Goal: Book appointment/travel/reservation

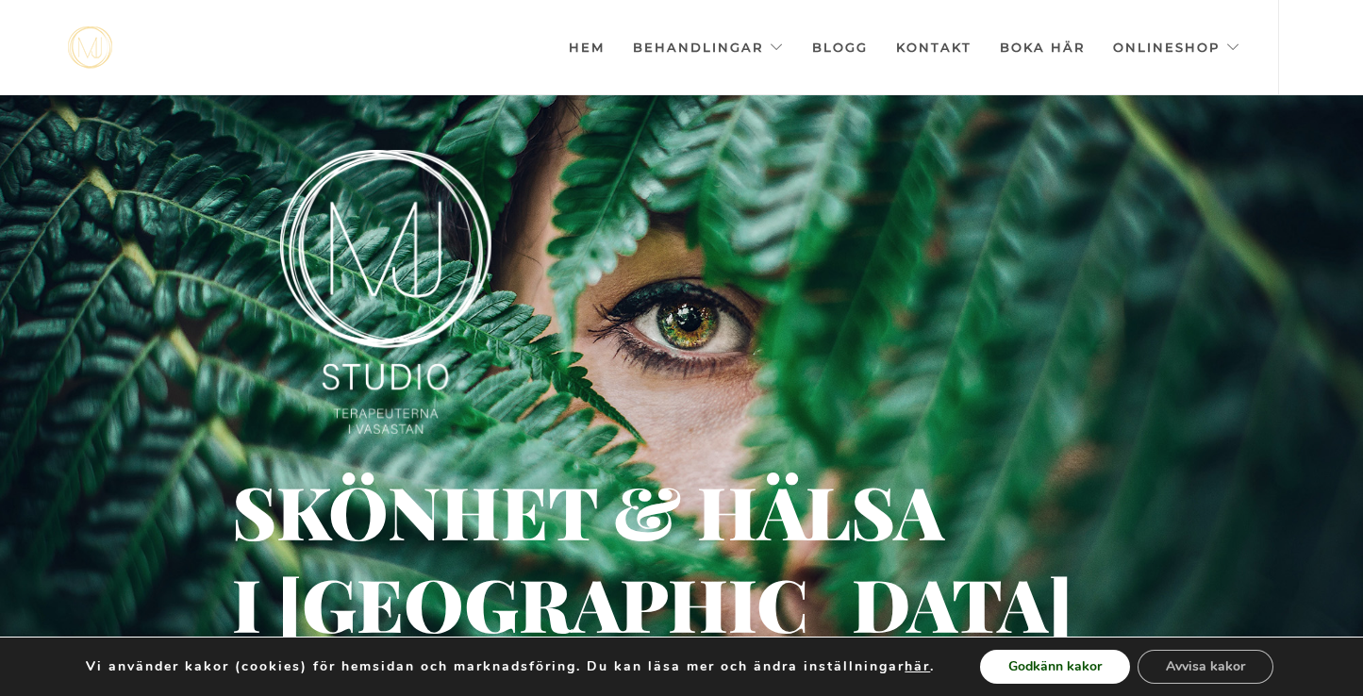
click at [1074, 669] on button "Godkänn kakor" at bounding box center [1055, 667] width 150 height 34
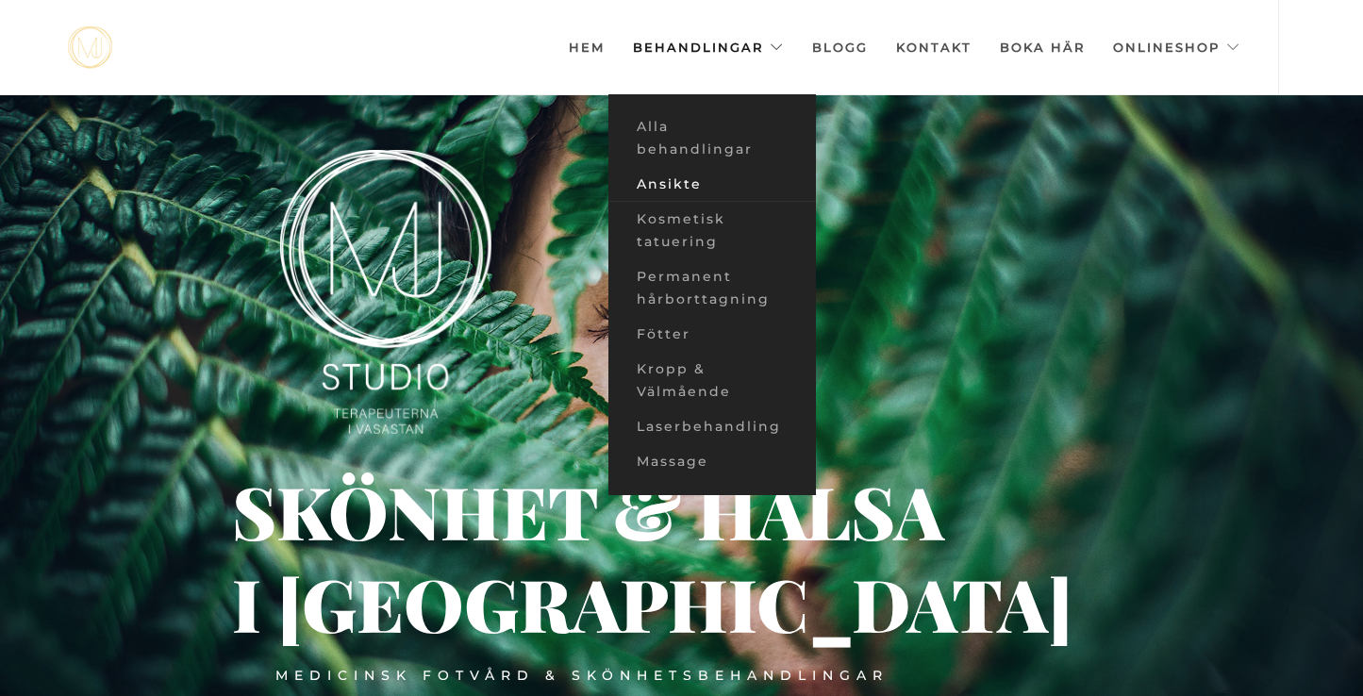
click at [699, 181] on link "Ansikte" at bounding box center [712, 184] width 208 height 35
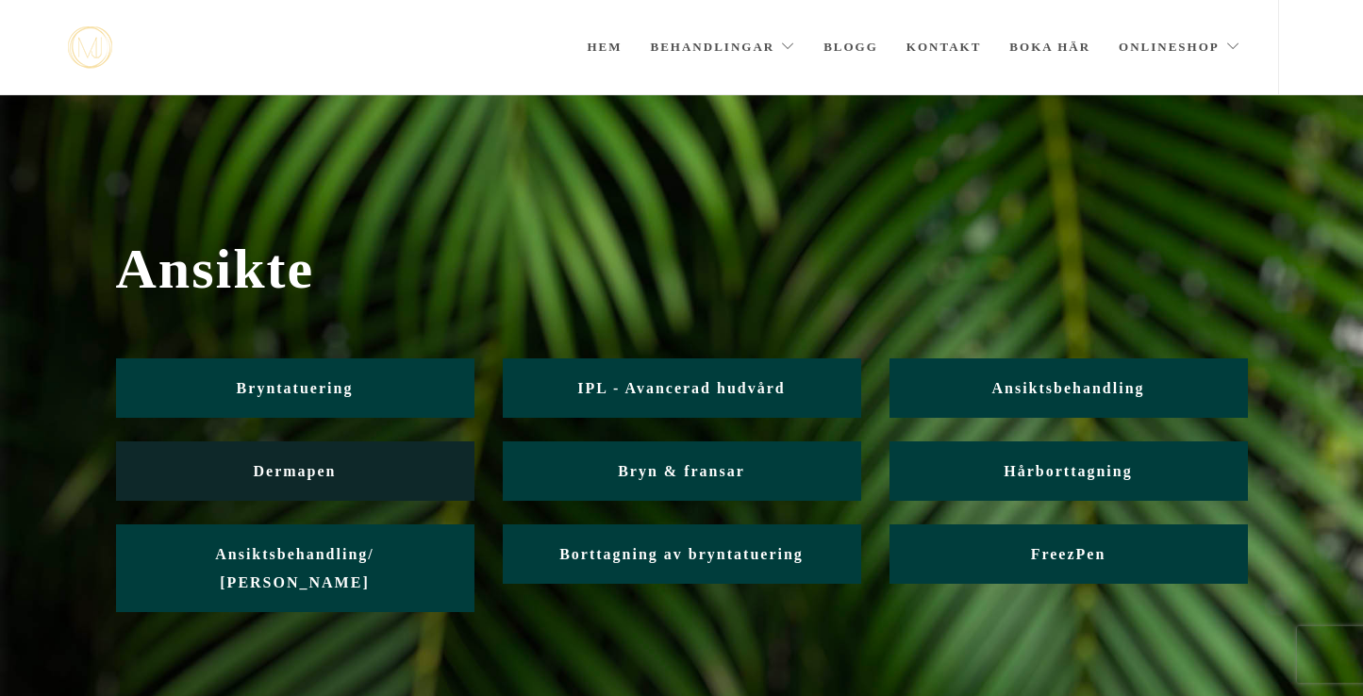
click at [297, 489] on link "Dermapen" at bounding box center [295, 471] width 358 height 59
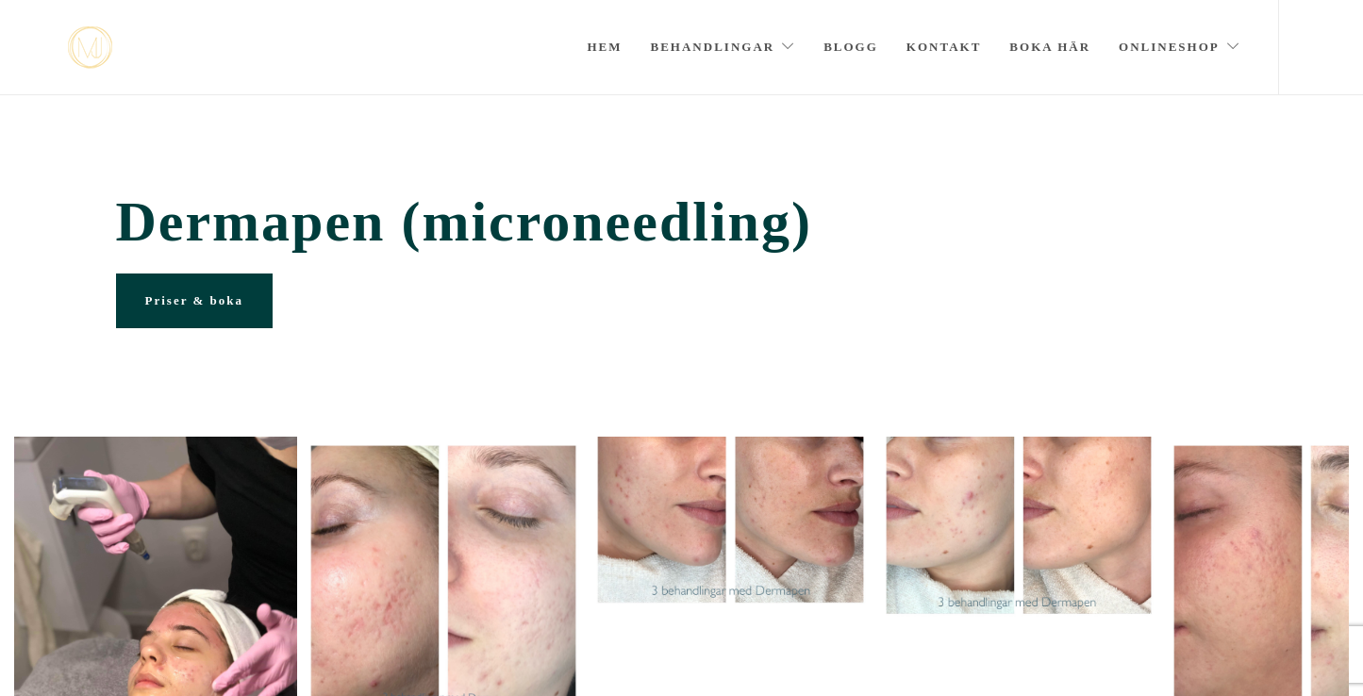
click at [187, 296] on span "Priser & boka" at bounding box center [194, 300] width 98 height 14
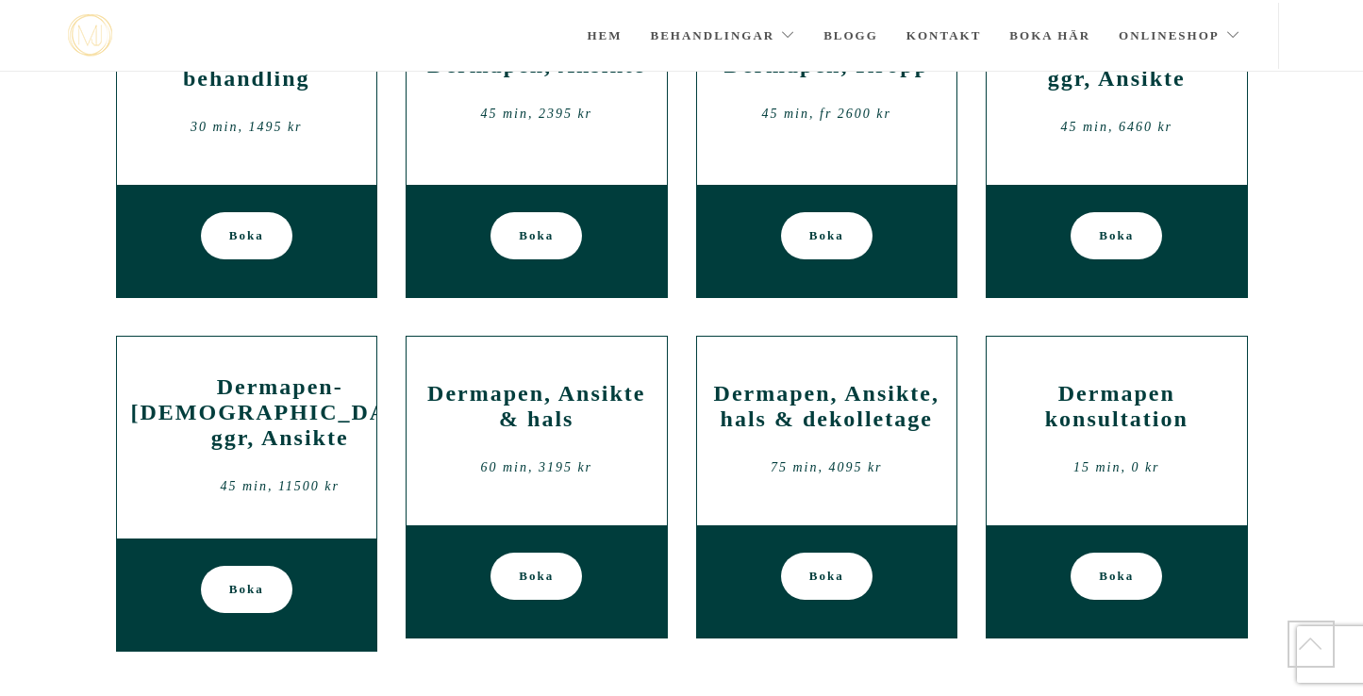
scroll to position [1951, 0]
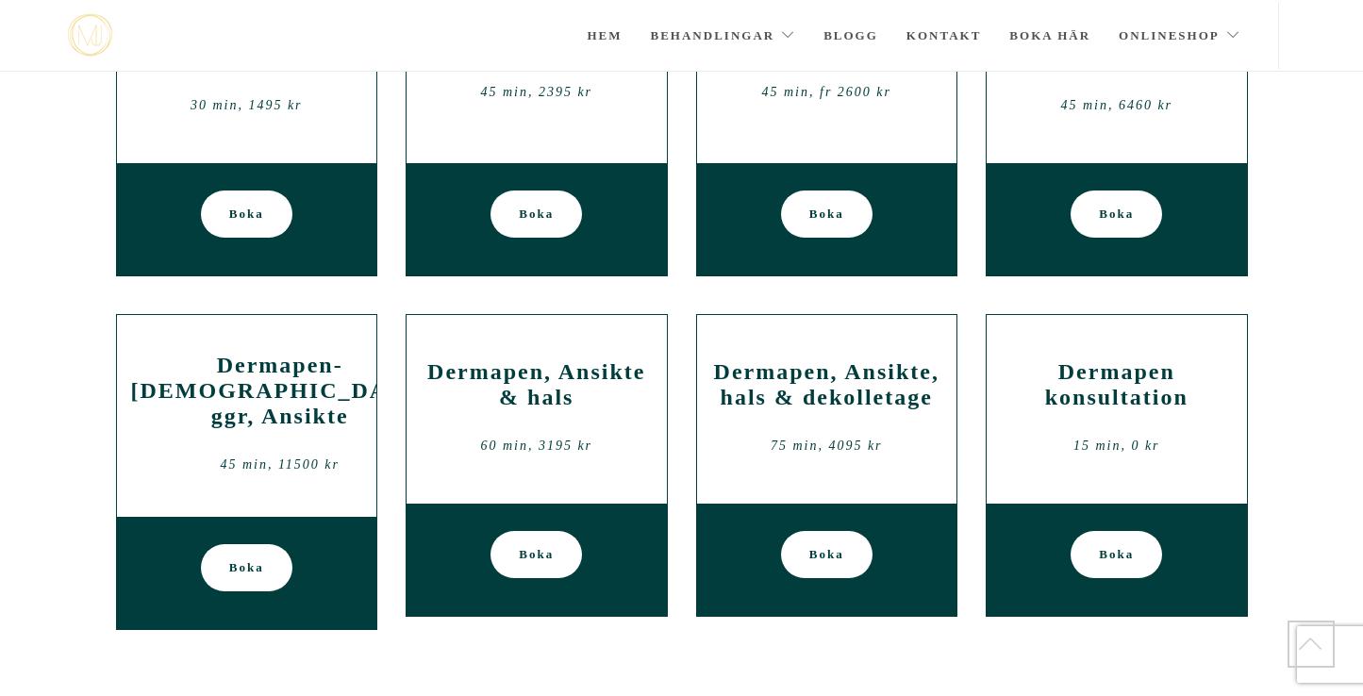
click at [578, 238] on link "Boka" at bounding box center [537, 214] width 92 height 47
